Goal: Task Accomplishment & Management: Use online tool/utility

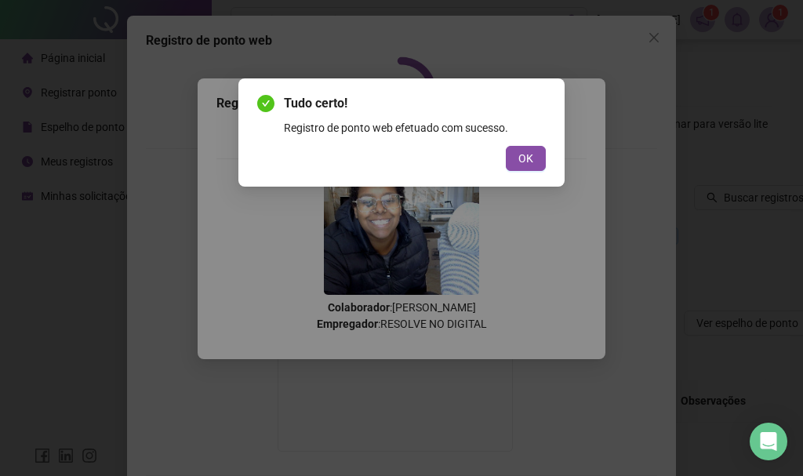
click at [535, 156] on button "OK" at bounding box center [526, 158] width 40 height 25
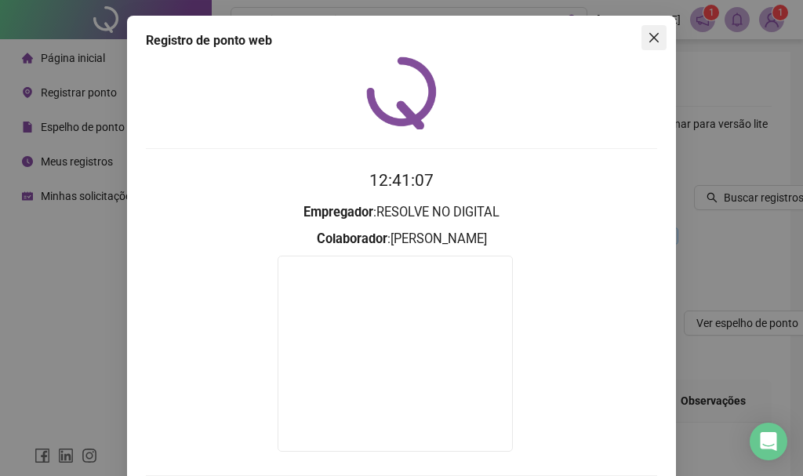
click at [649, 31] on icon "close" at bounding box center [654, 37] width 13 height 13
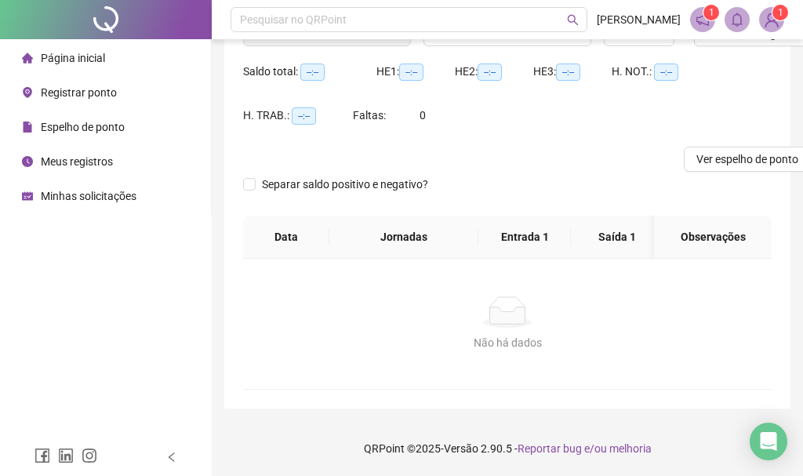
click at [66, 49] on div "Página inicial" at bounding box center [63, 57] width 83 height 31
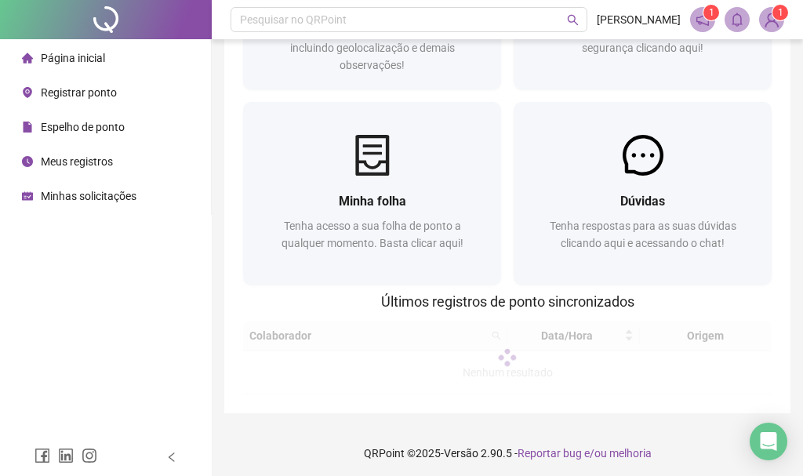
scroll to position [158, 0]
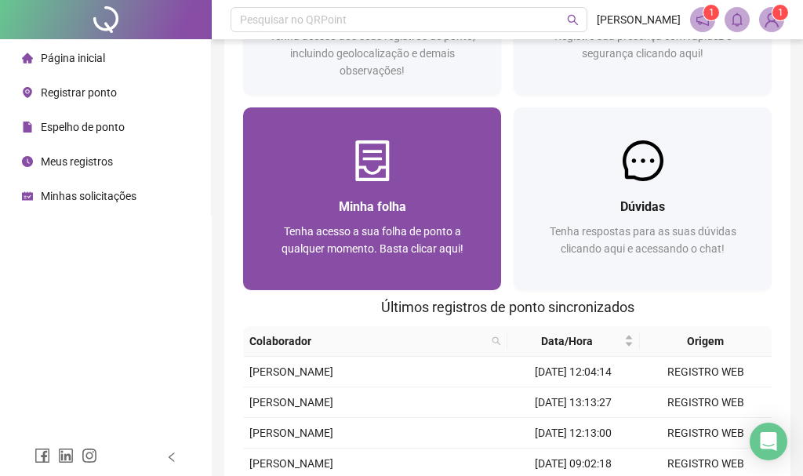
click at [425, 194] on div "Minha folha Tenha acesso a sua folha de ponto a qualquer momento. Basta clicar …" at bounding box center [372, 235] width 258 height 109
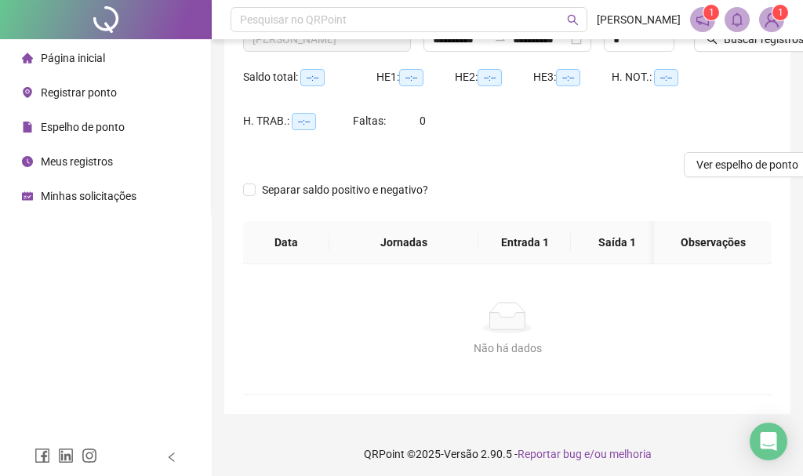
type input "**********"
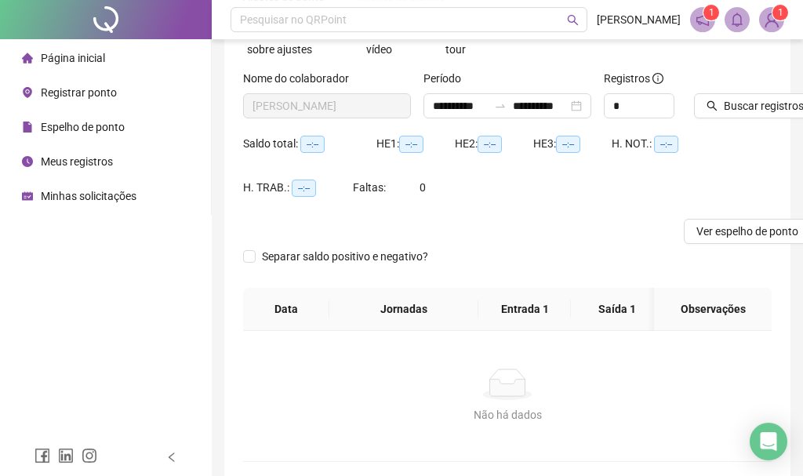
scroll to position [69, 0]
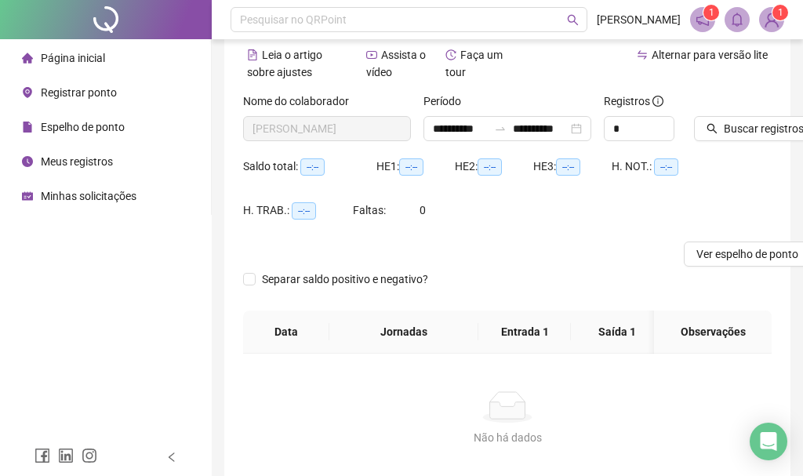
click at [108, 48] on li "Página inicial" at bounding box center [105, 57] width 205 height 31
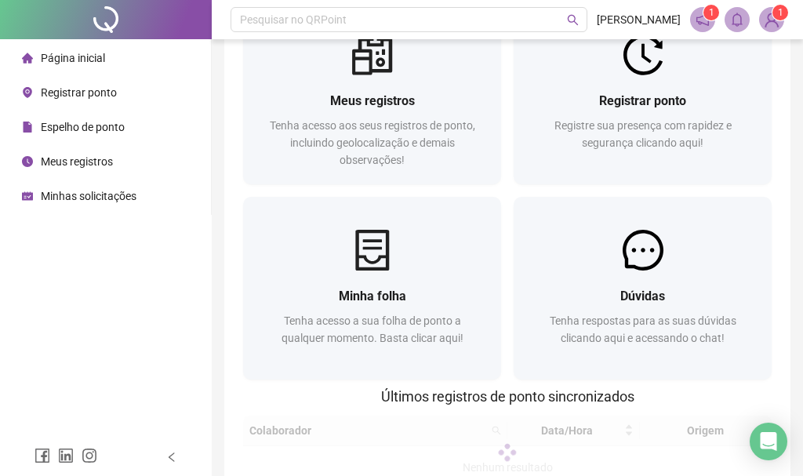
click at [385, 37] on header "Pesquisar no QRPoint [PERSON_NAME] 1 1" at bounding box center [507, 19] width 591 height 39
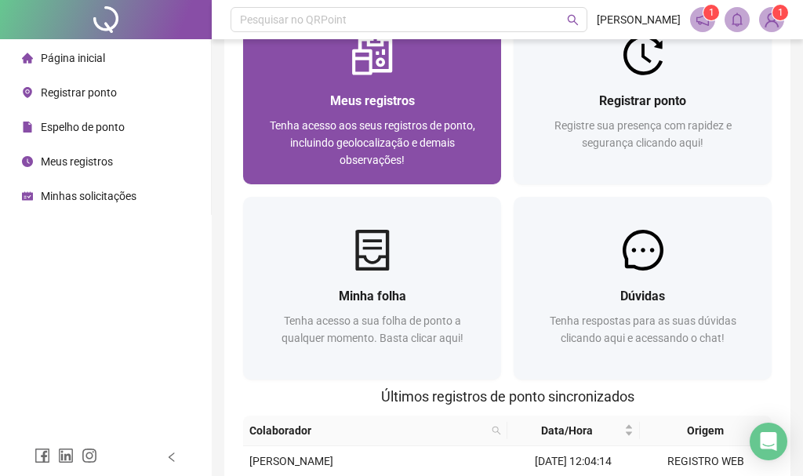
click at [400, 78] on div "Meus registros Tenha acesso aos seus registros de ponto, incluindo geolocalizaç…" at bounding box center [372, 129] width 258 height 109
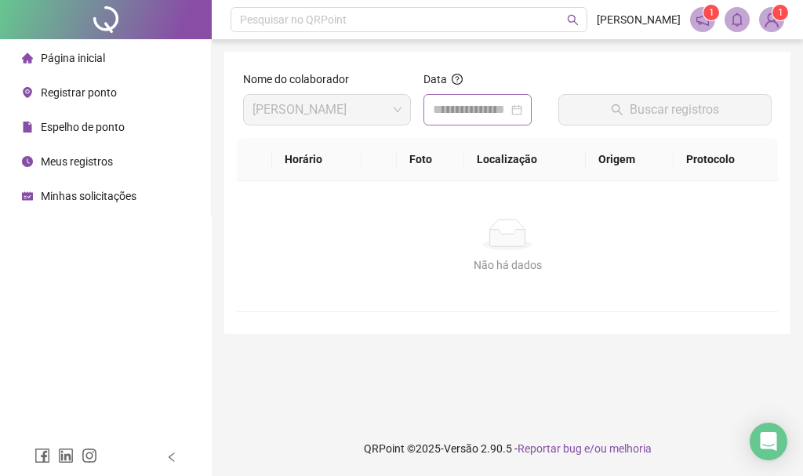
click at [478, 125] on div "Data" at bounding box center [485, 104] width 136 height 67
click at [480, 122] on div at bounding box center [477, 109] width 108 height 31
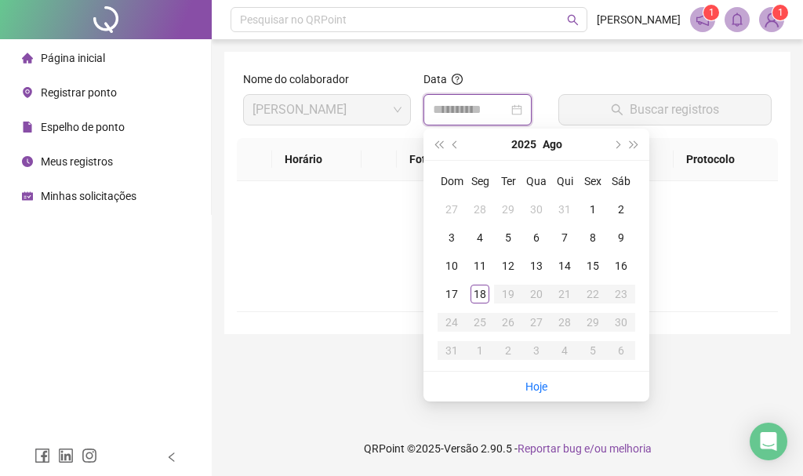
type input "**********"
click at [481, 292] on div "18" at bounding box center [479, 294] width 19 height 19
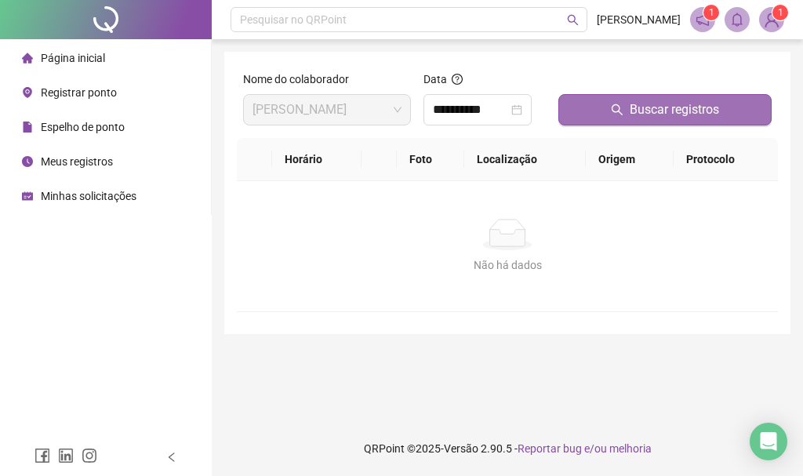
click at [657, 110] on span "Buscar registros" at bounding box center [674, 109] width 89 height 19
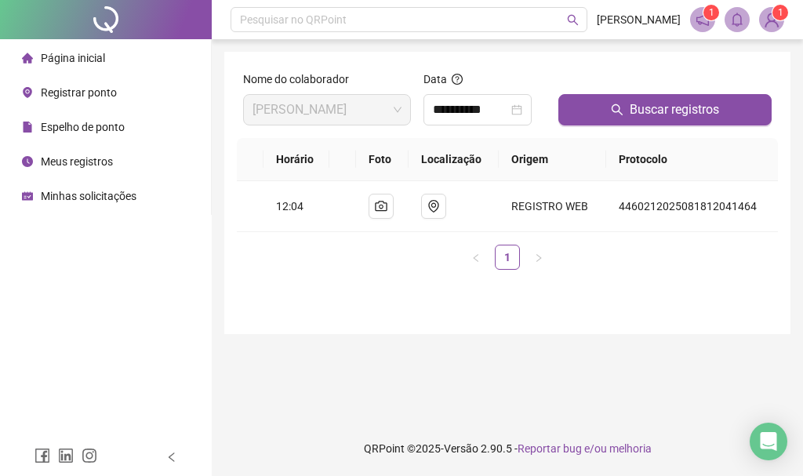
click at [74, 83] on div "Registrar ponto" at bounding box center [69, 92] width 95 height 31
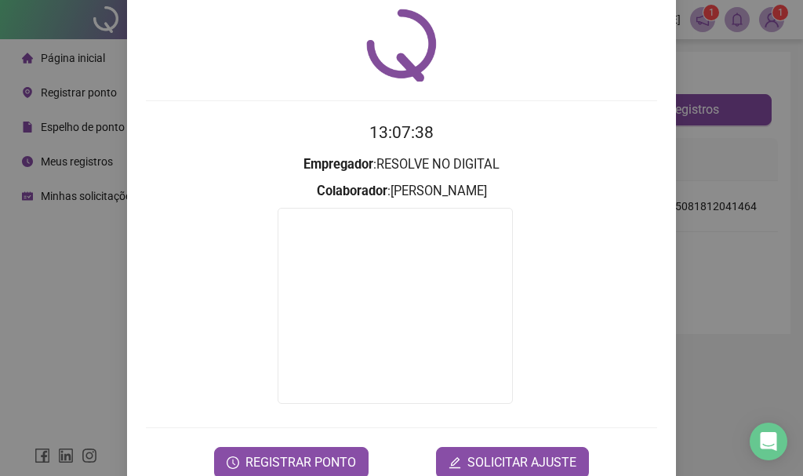
scroll to position [84, 0]
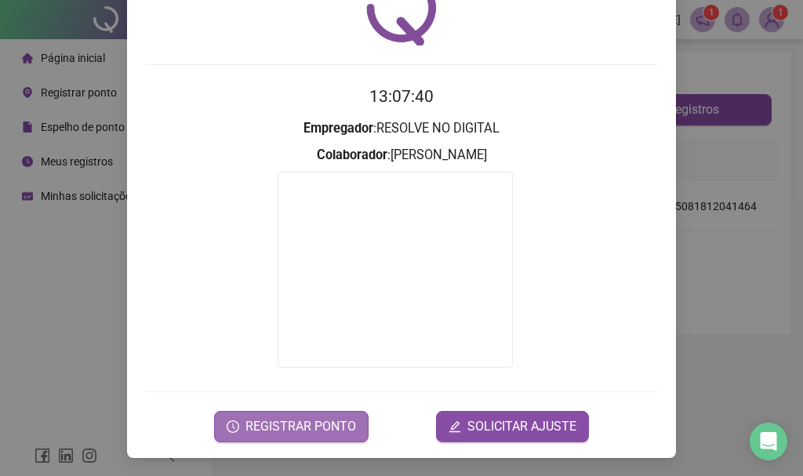
click at [296, 432] on span "REGISTRAR PONTO" at bounding box center [300, 426] width 111 height 19
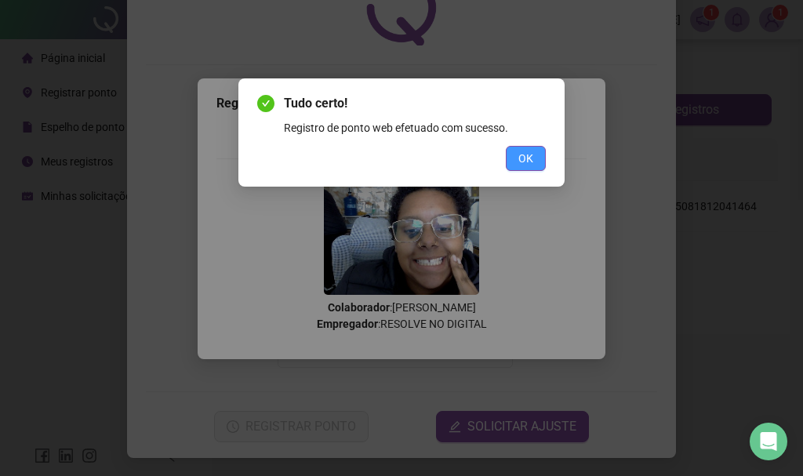
click at [513, 154] on button "OK" at bounding box center [526, 158] width 40 height 25
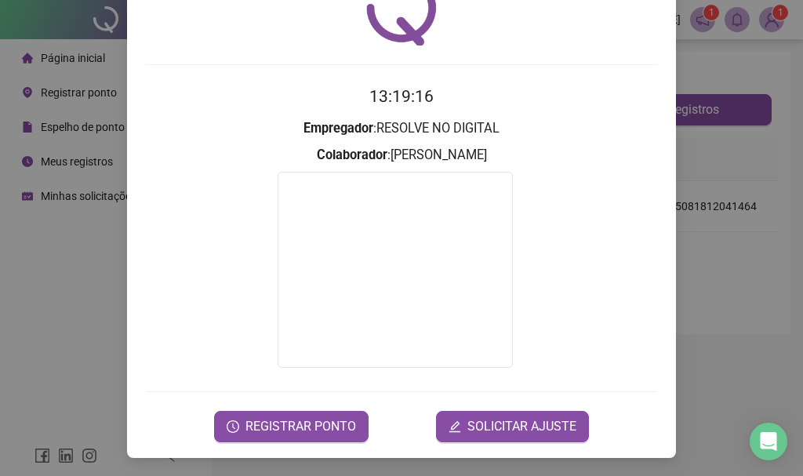
click at [745, 246] on div "Registro de ponto web 13:19:16 Empregador : RESOLVE NO DIGITAL Colaborador : [P…" at bounding box center [401, 238] width 803 height 476
